Goal: Task Accomplishment & Management: Manage account settings

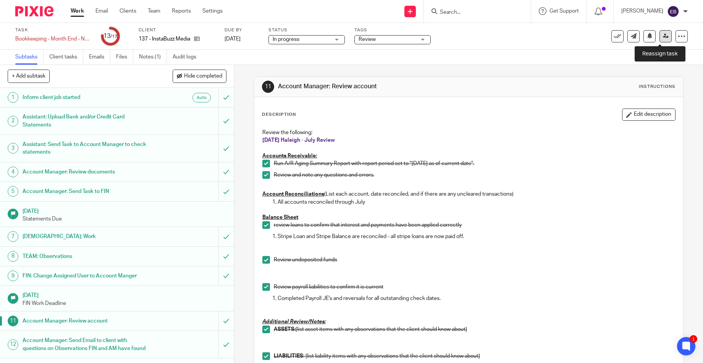
click at [663, 36] on icon at bounding box center [666, 36] width 6 height 6
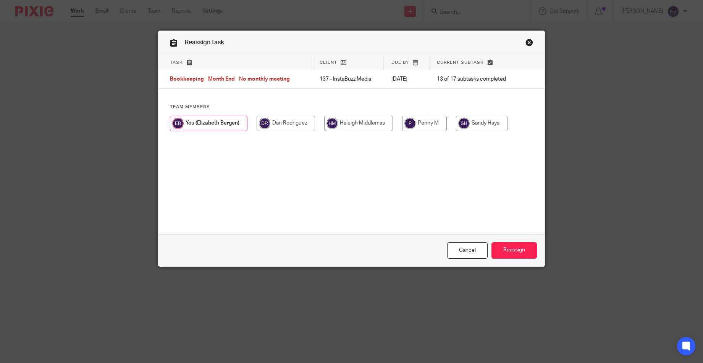
click at [528, 42] on link "Close this dialog window" at bounding box center [530, 44] width 8 height 10
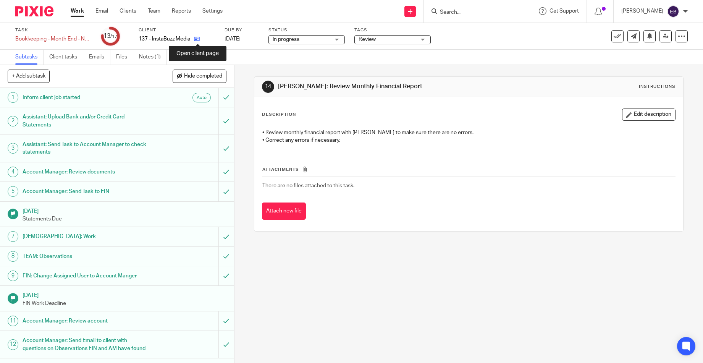
click at [198, 40] on icon at bounding box center [197, 39] width 6 height 6
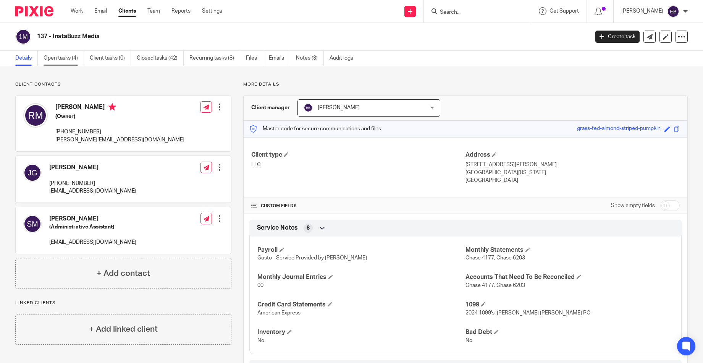
click at [57, 60] on link "Open tasks (4)" at bounding box center [64, 58] width 40 height 15
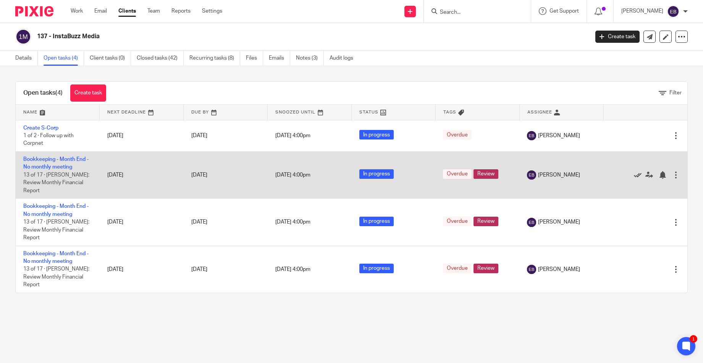
click at [634, 172] on icon at bounding box center [638, 175] width 8 height 8
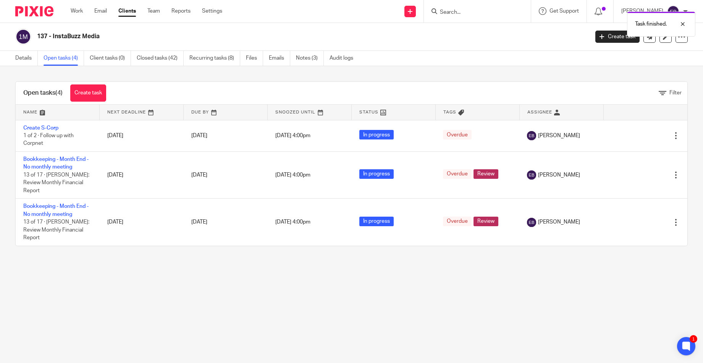
click at [634, 172] on icon at bounding box center [638, 175] width 8 height 8
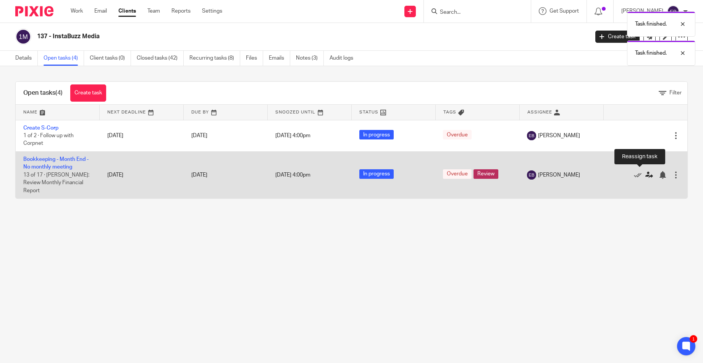
click at [646, 173] on icon at bounding box center [650, 175] width 8 height 8
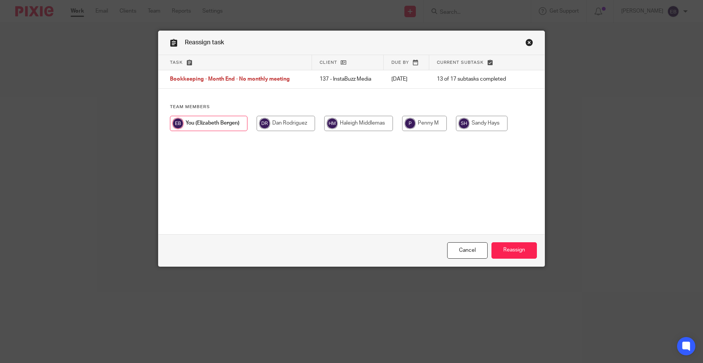
drag, startPoint x: 350, startPoint y: 124, endPoint x: 391, endPoint y: 148, distance: 47.4
click at [351, 124] on input "radio" at bounding box center [358, 123] width 69 height 15
radio input "true"
click at [509, 251] on input "Reassign" at bounding box center [514, 250] width 45 height 16
